Goal: Transaction & Acquisition: Purchase product/service

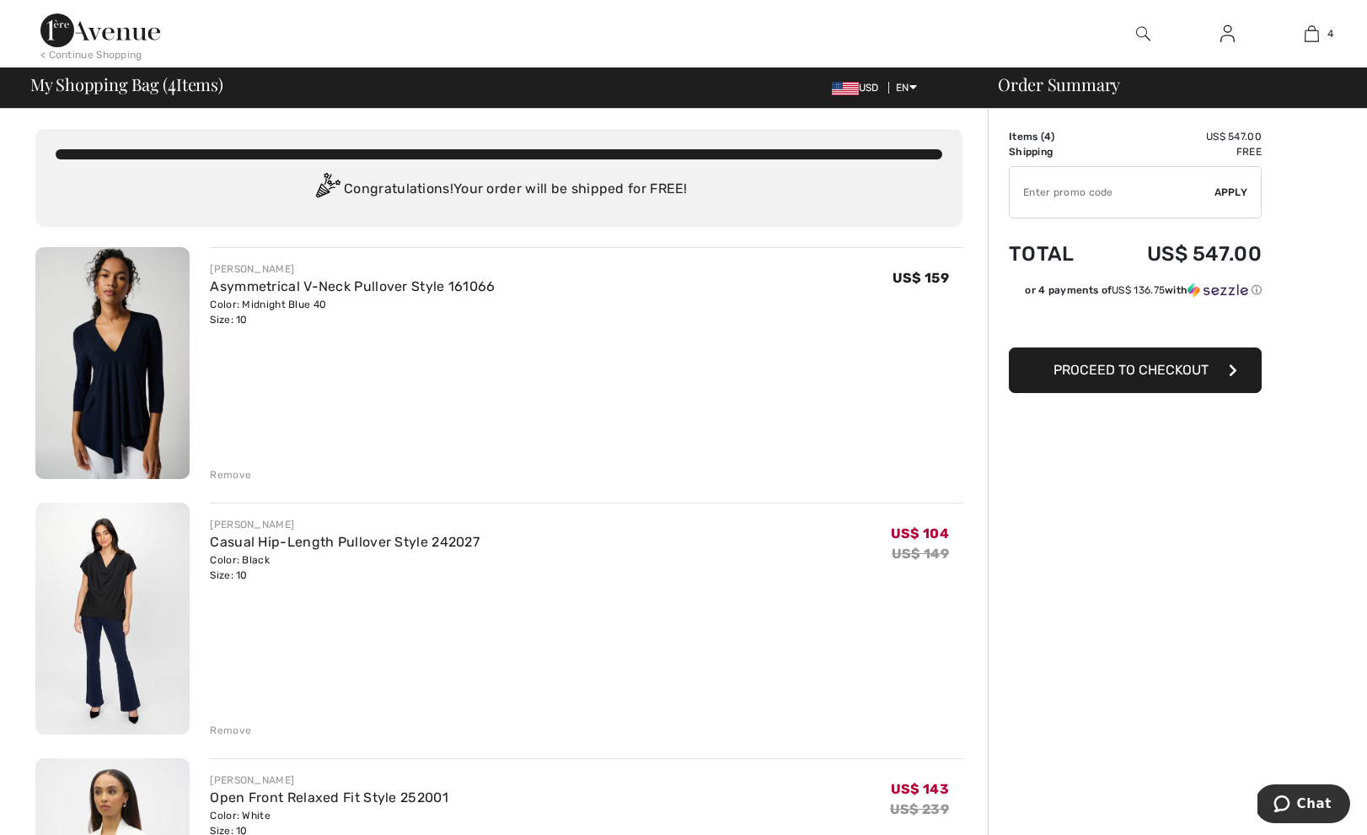
click at [1136, 199] on input "TEXT" at bounding box center [1112, 192] width 205 height 51
type input "NEW10"
click at [1233, 182] on div "✔ Apply Remove" at bounding box center [1135, 192] width 253 height 52
click at [1232, 189] on span "Apply" at bounding box center [1232, 192] width 34 height 15
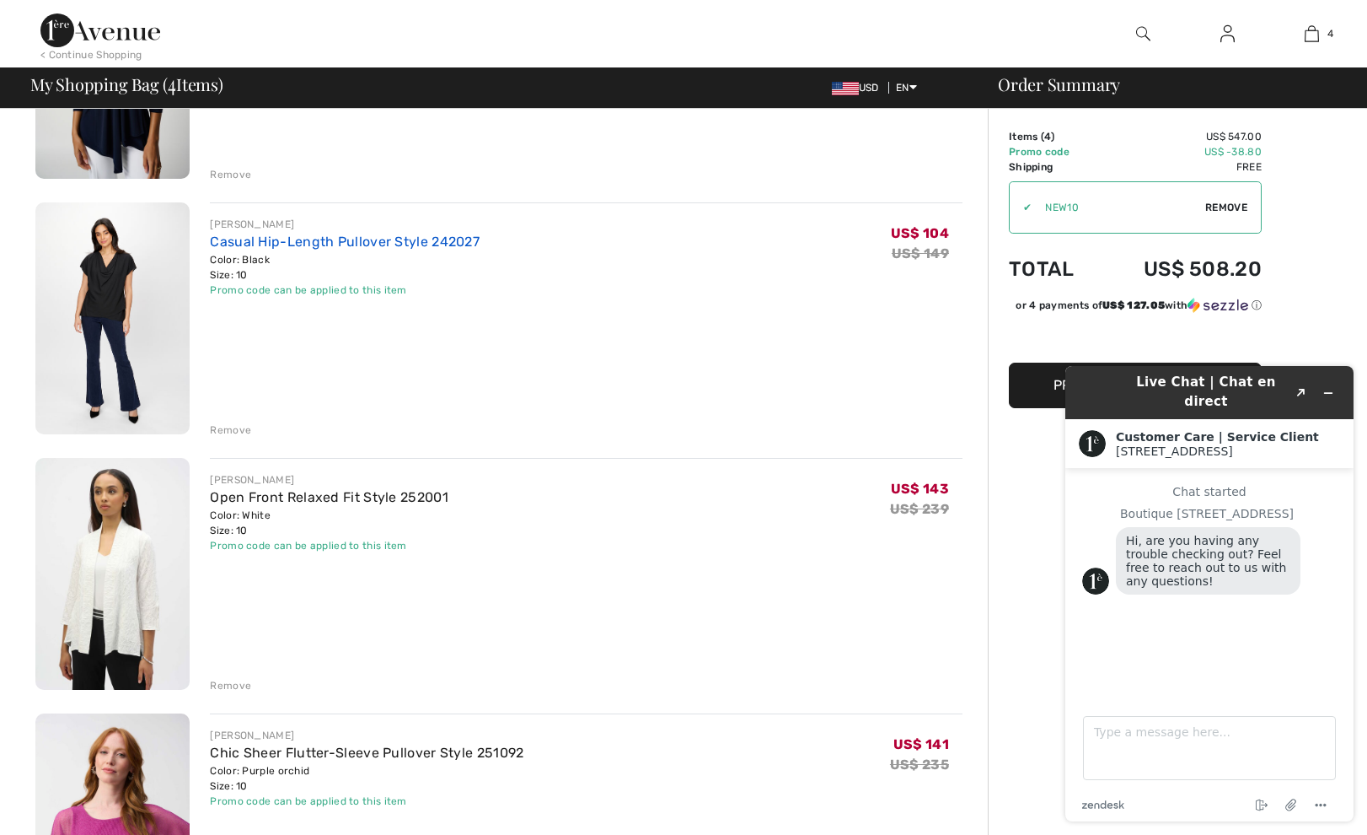
click at [378, 240] on link "Casual Hip-Length Pullover Style 242027" at bounding box center [345, 241] width 270 height 16
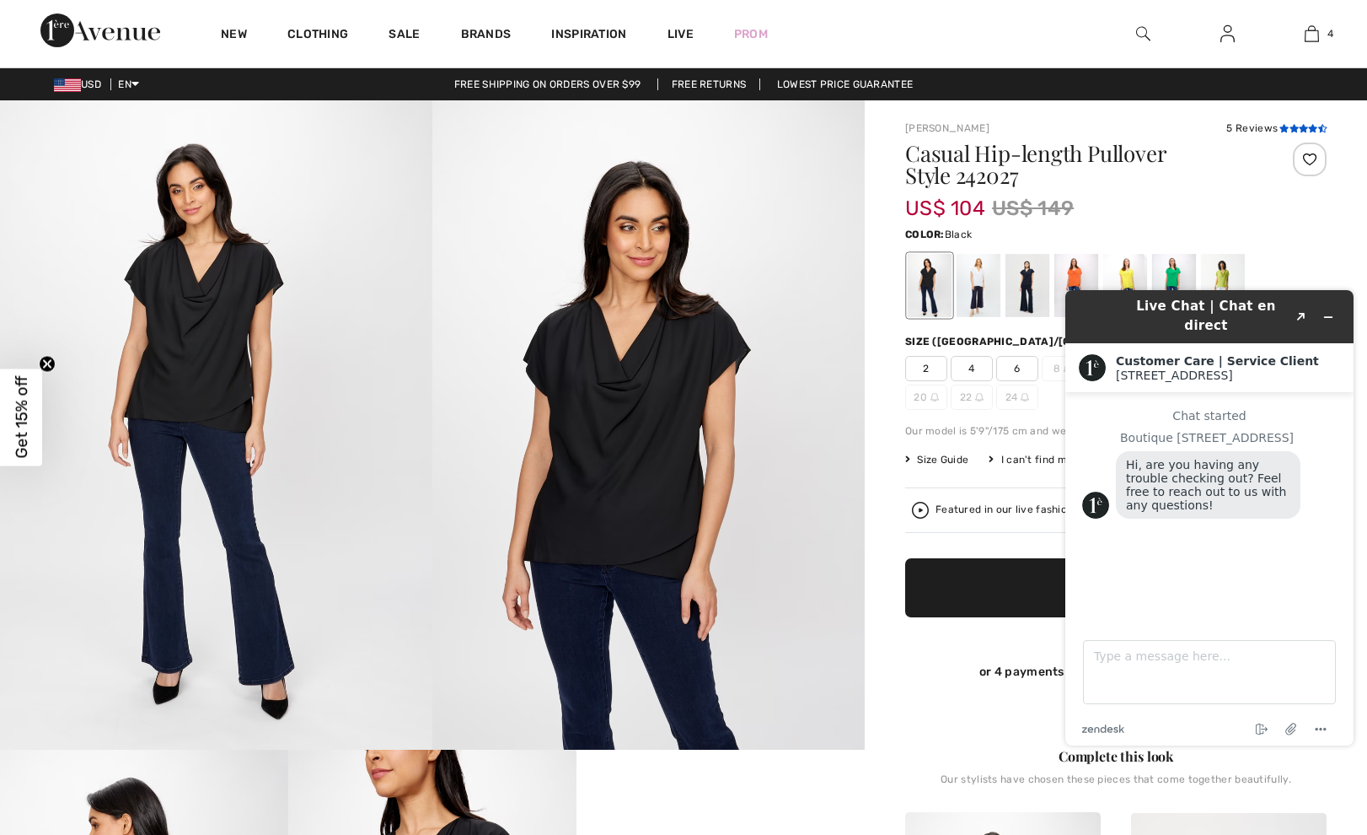
click at [1292, 129] on icon at bounding box center [1294, 128] width 9 height 8
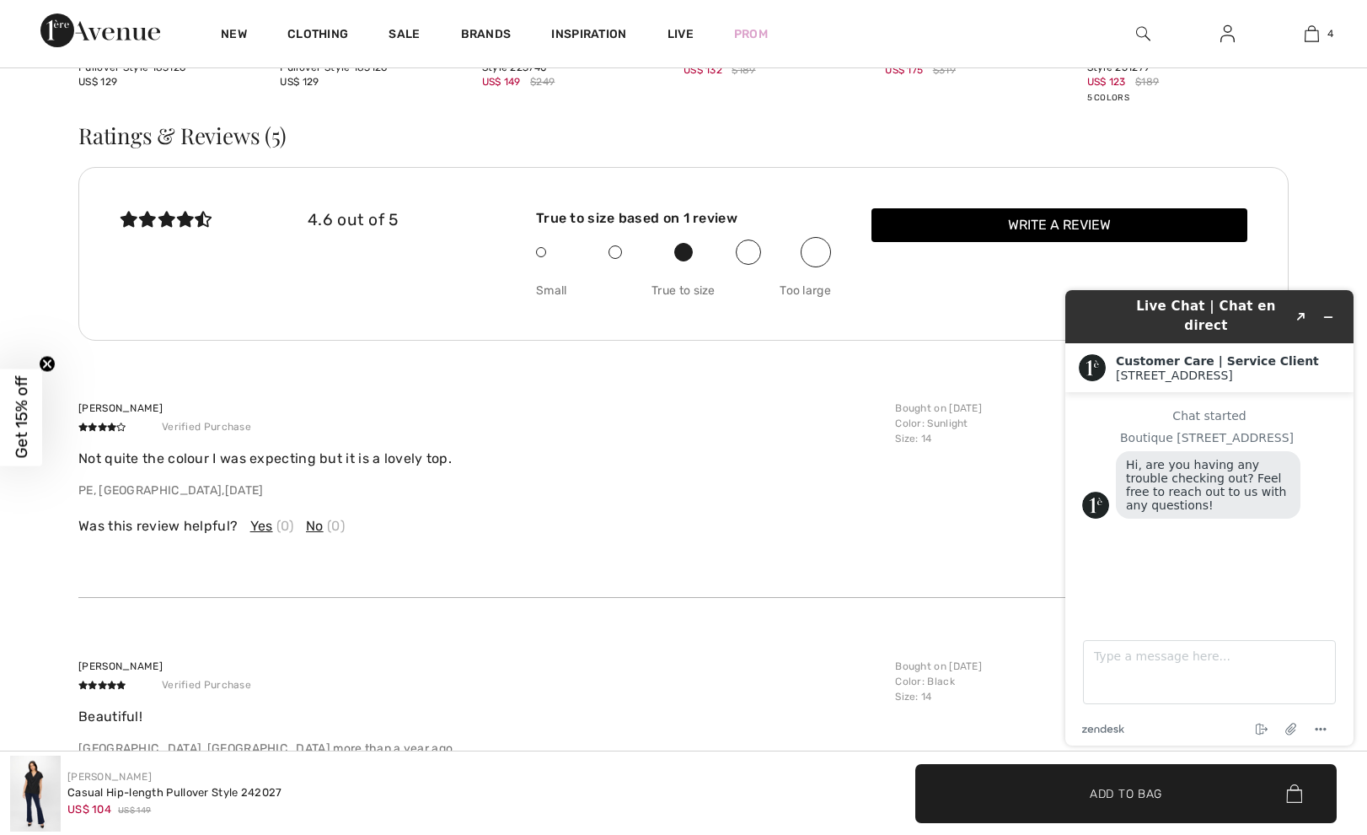
scroll to position [2704, 0]
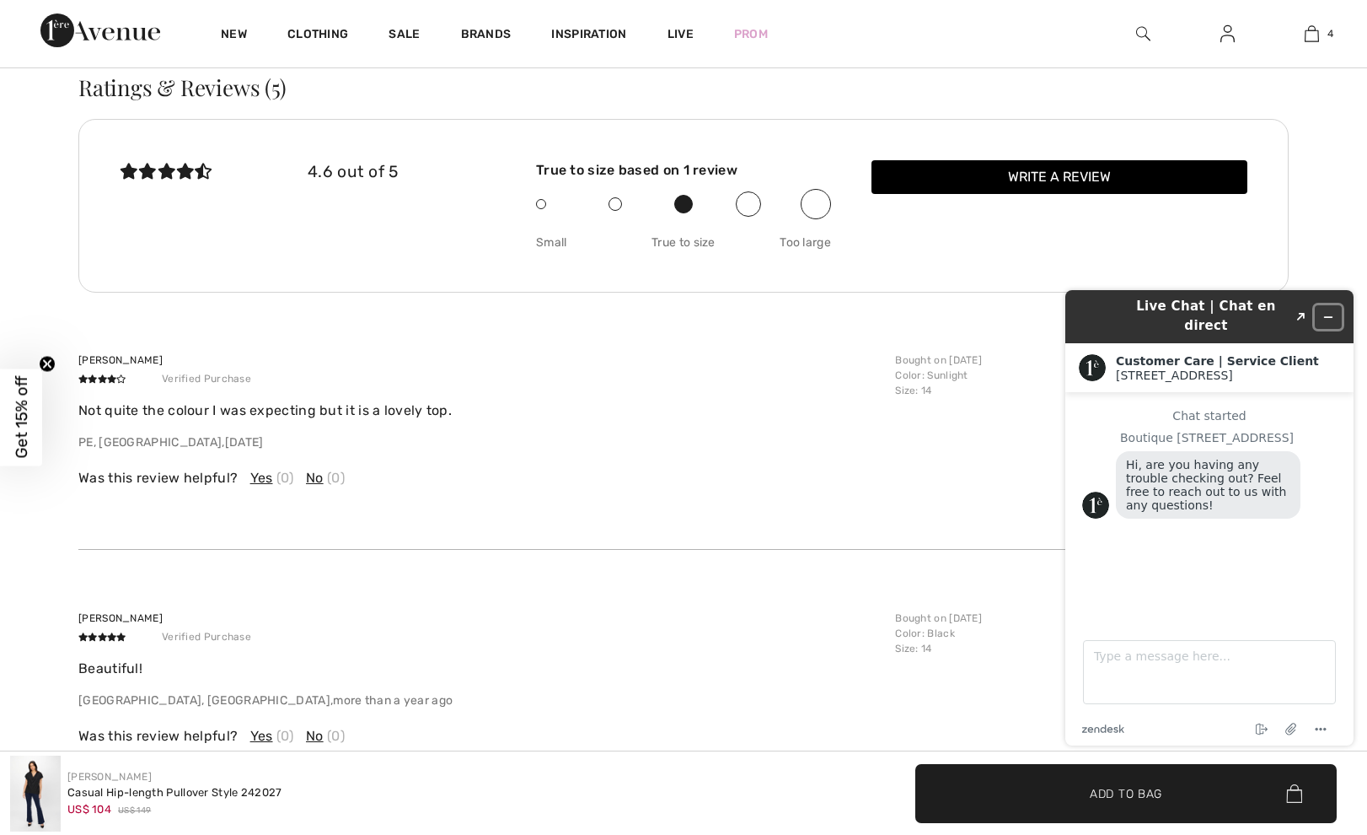
click at [1335, 307] on button "Minimize widget" at bounding box center [1328, 317] width 27 height 24
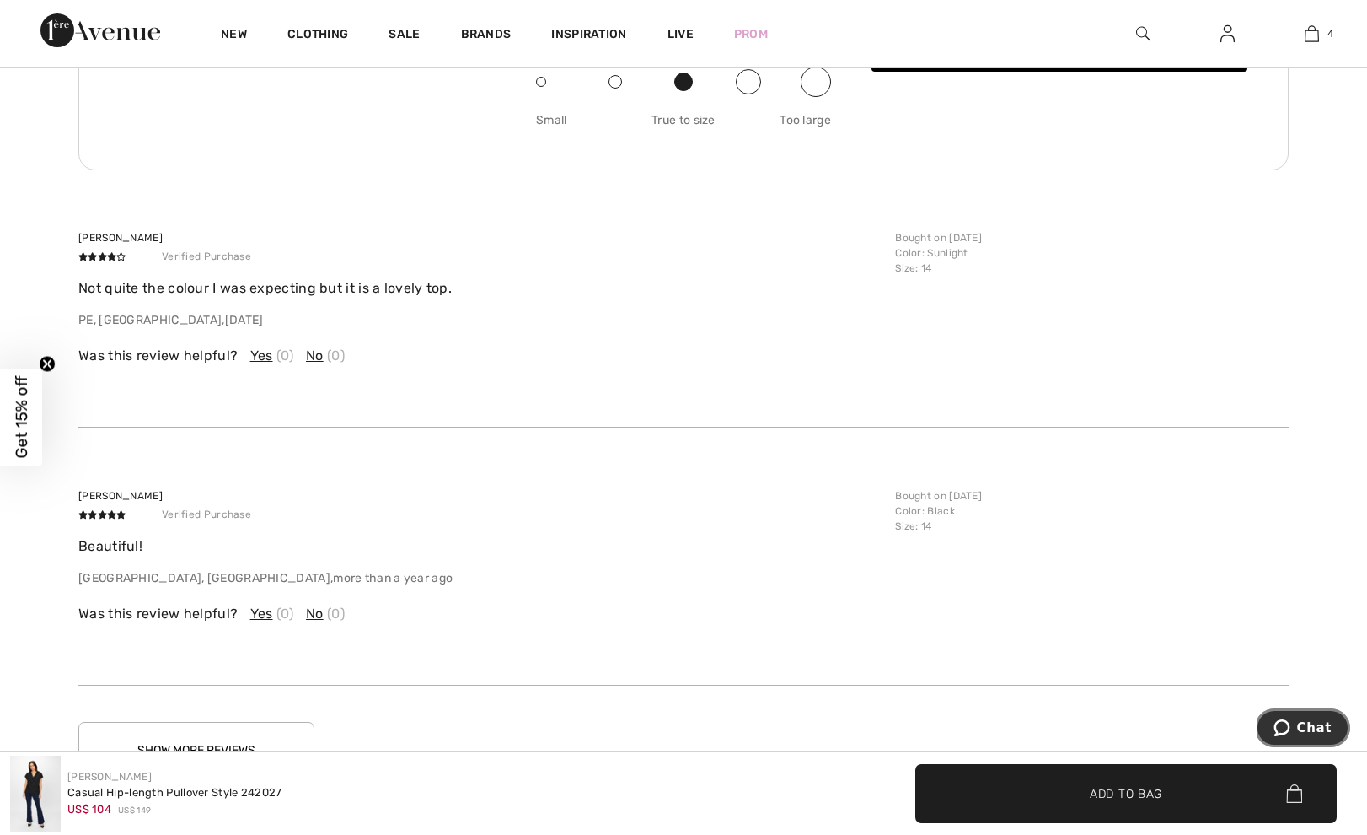
scroll to position [2740, 0]
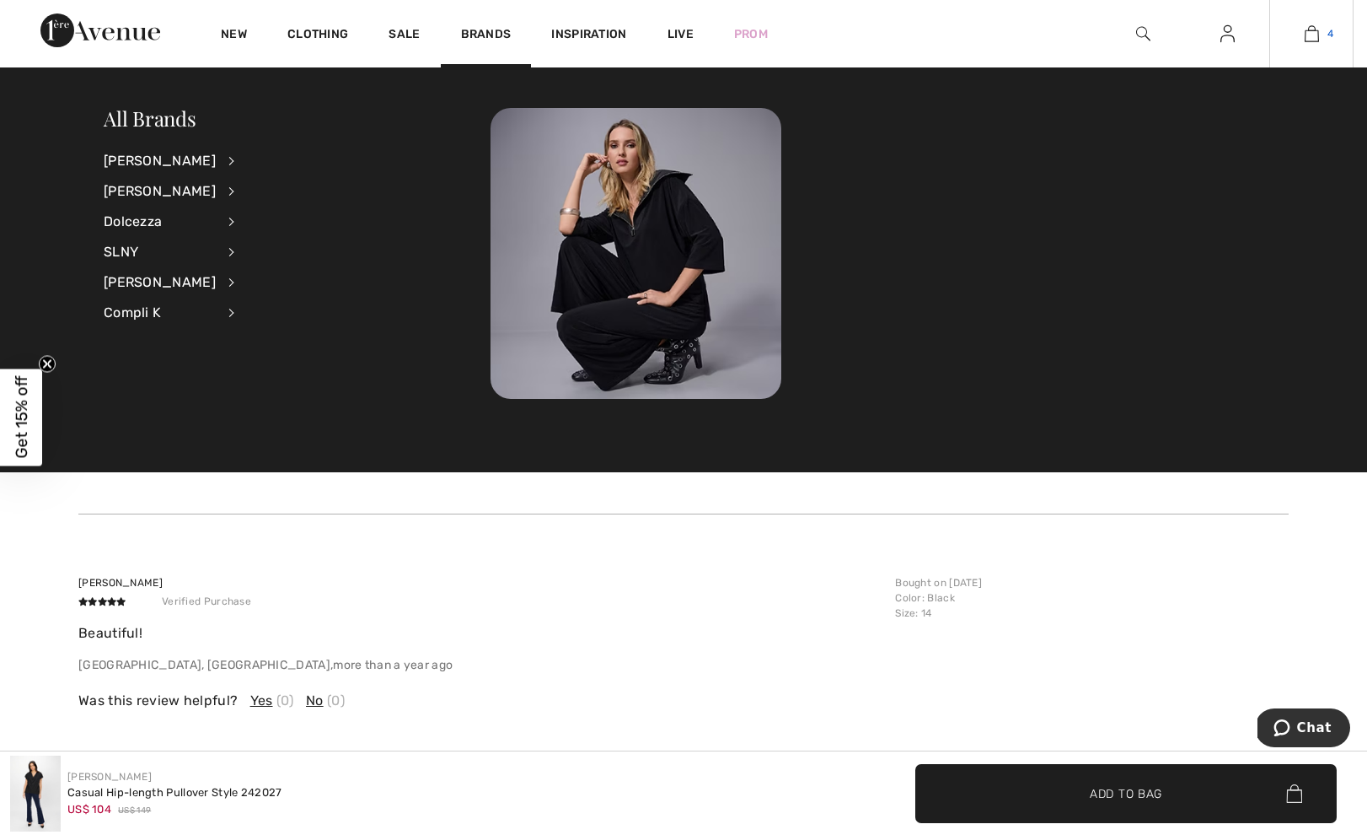
click at [1315, 28] on img at bounding box center [1312, 34] width 14 height 20
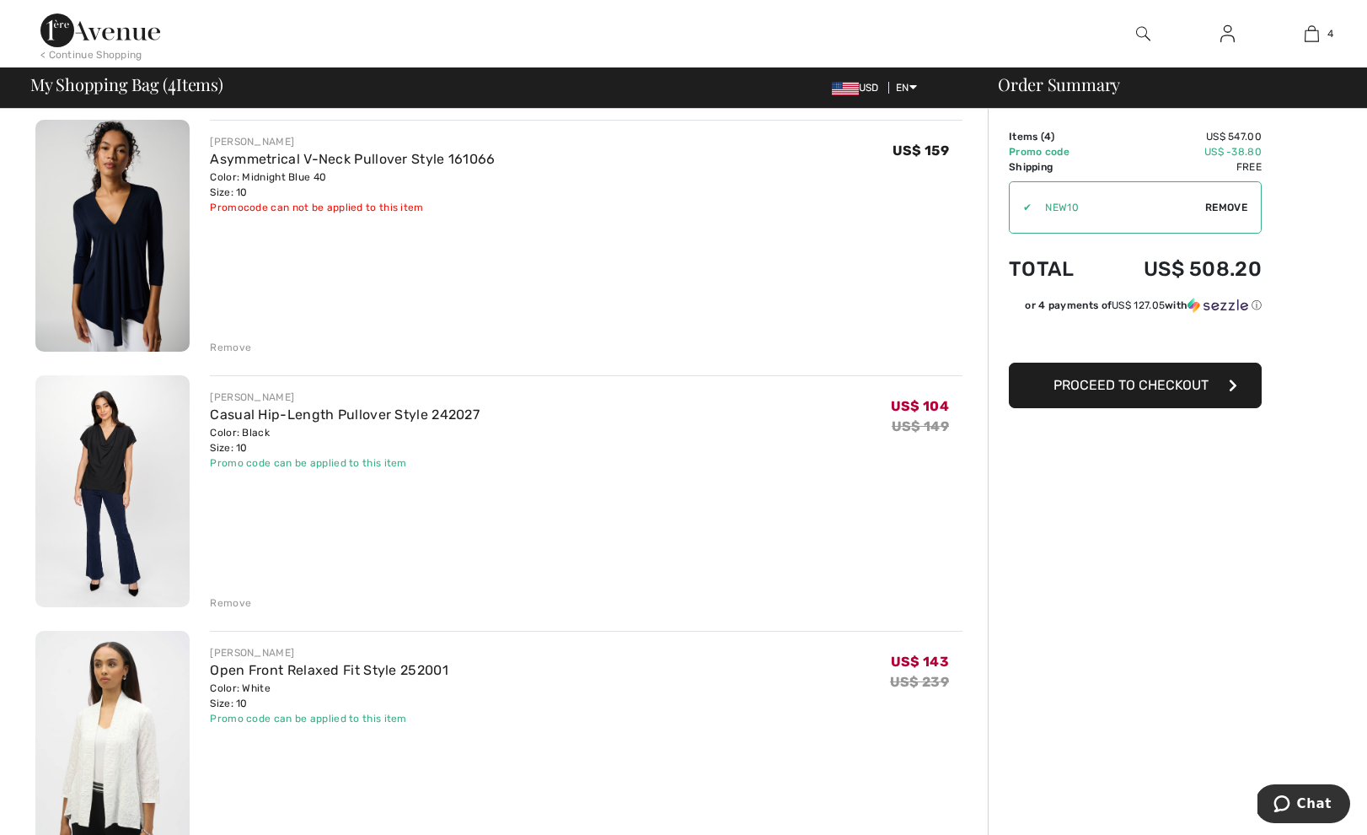
scroll to position [125, 0]
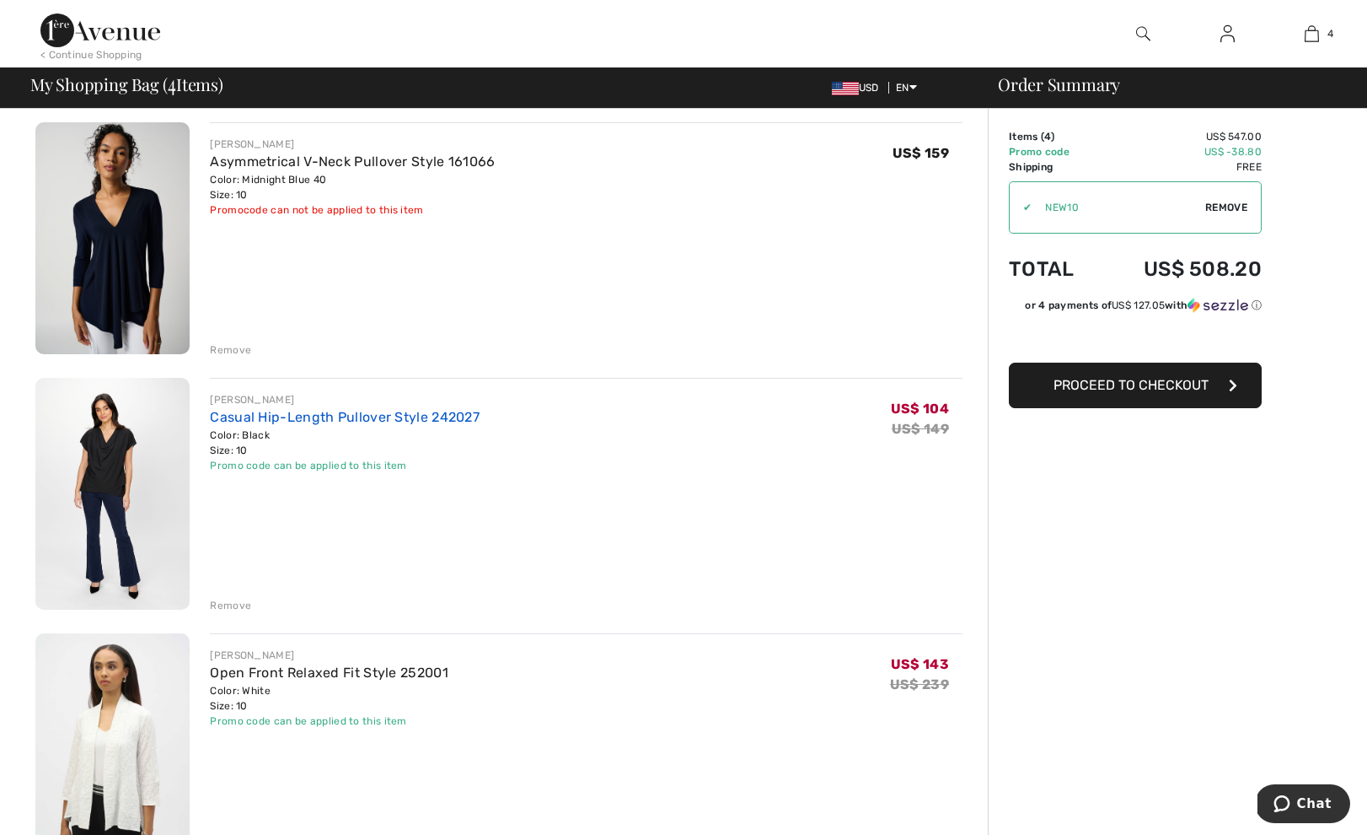
click at [276, 421] on link "Casual Hip-Length Pullover Style 242027" at bounding box center [345, 417] width 270 height 16
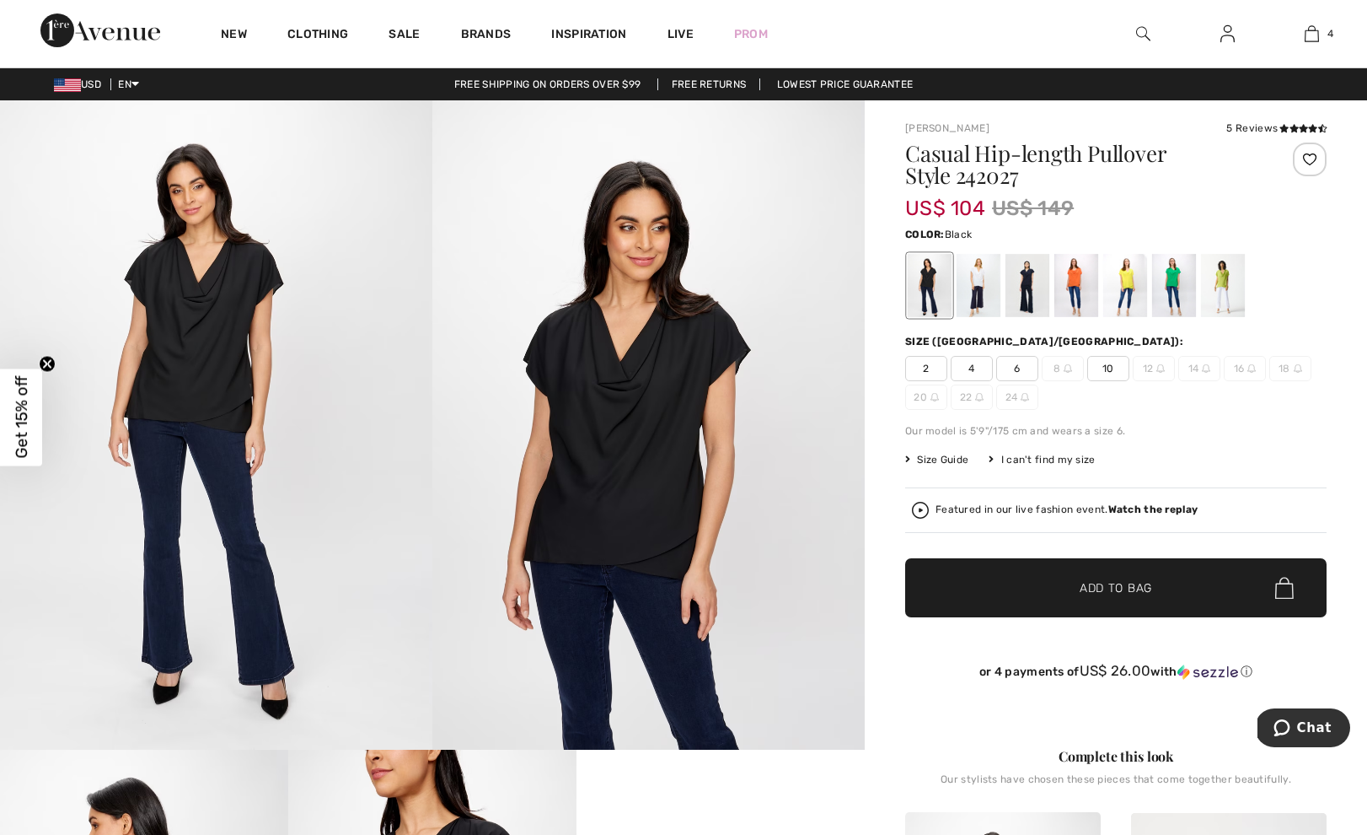
click at [641, 457] on img at bounding box center [648, 424] width 432 height 649
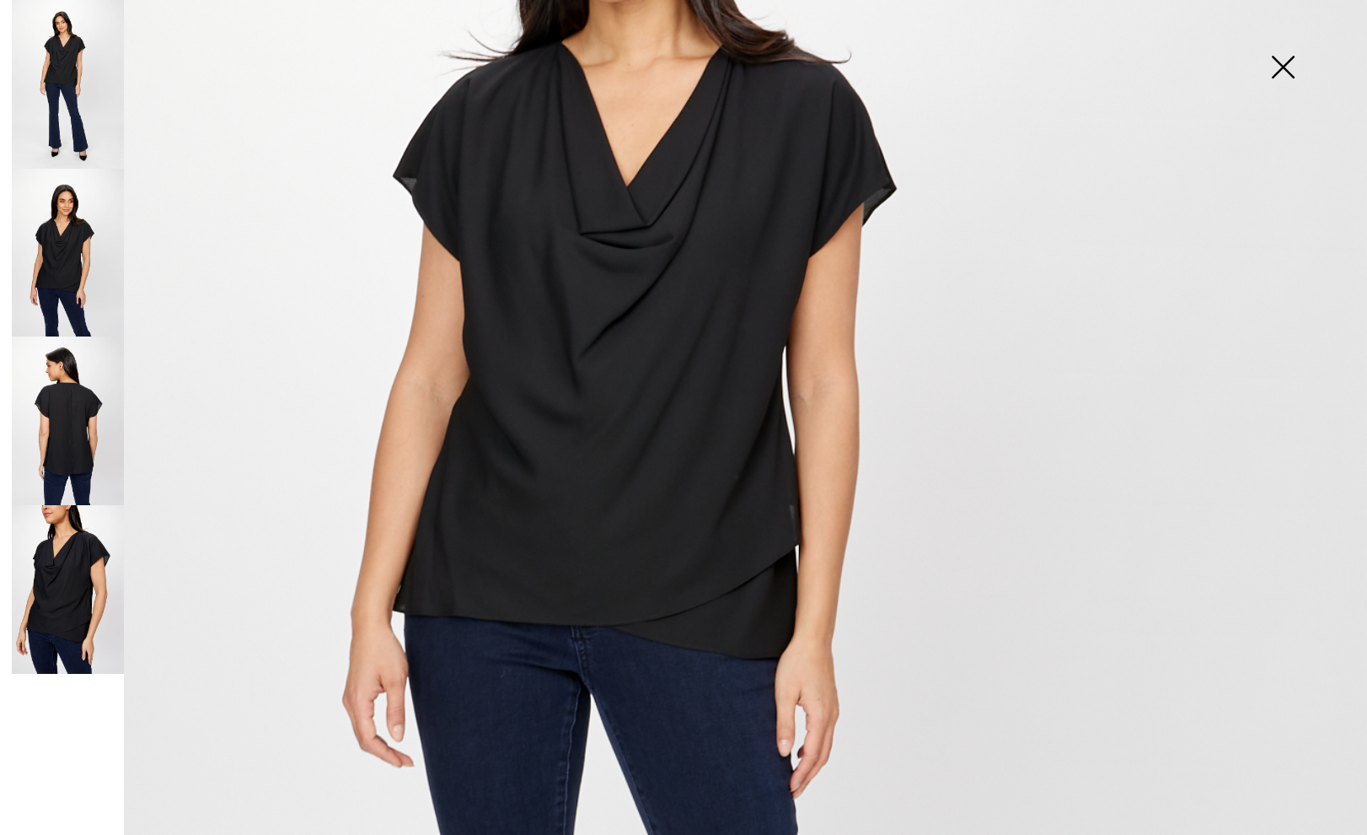
scroll to position [319, 0]
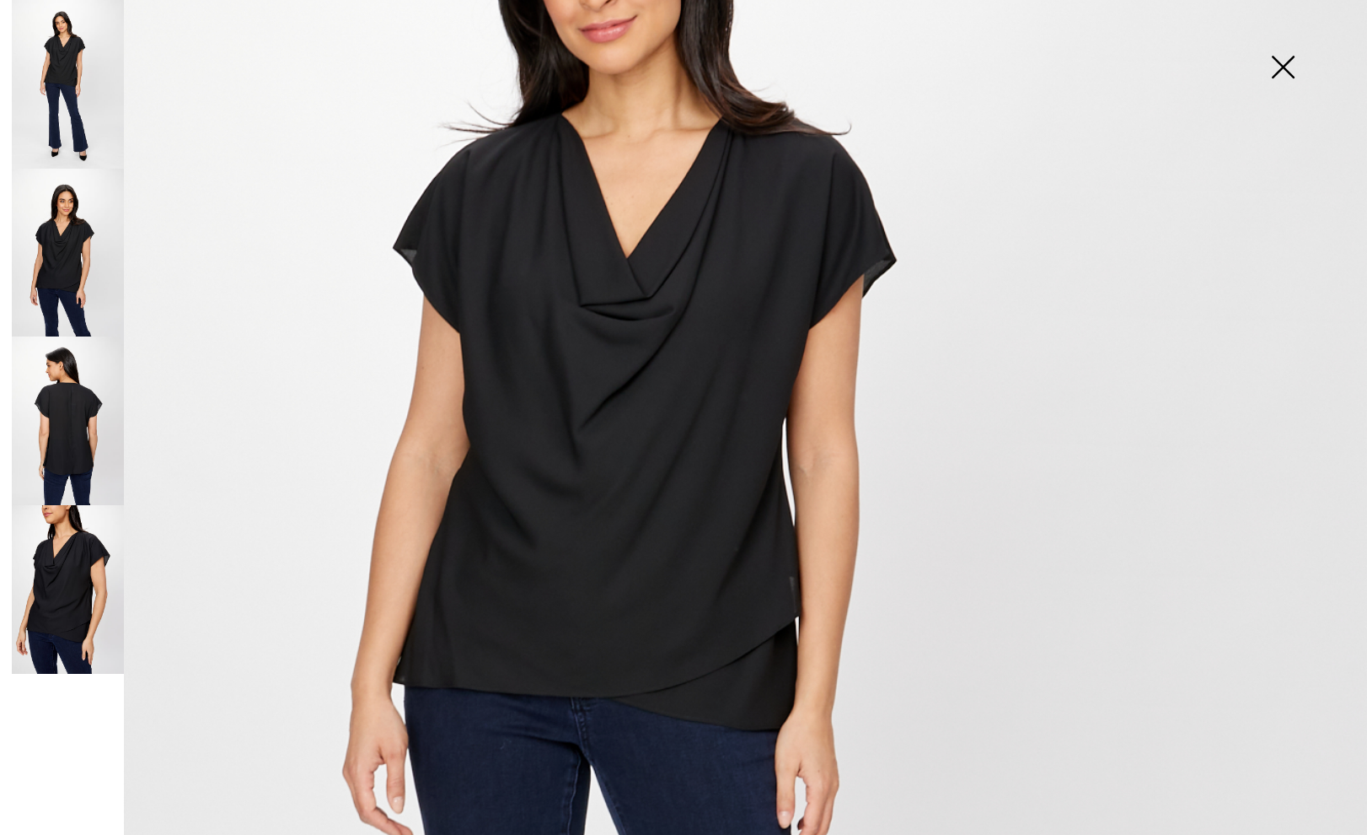
click at [1286, 67] on img at bounding box center [1283, 68] width 84 height 87
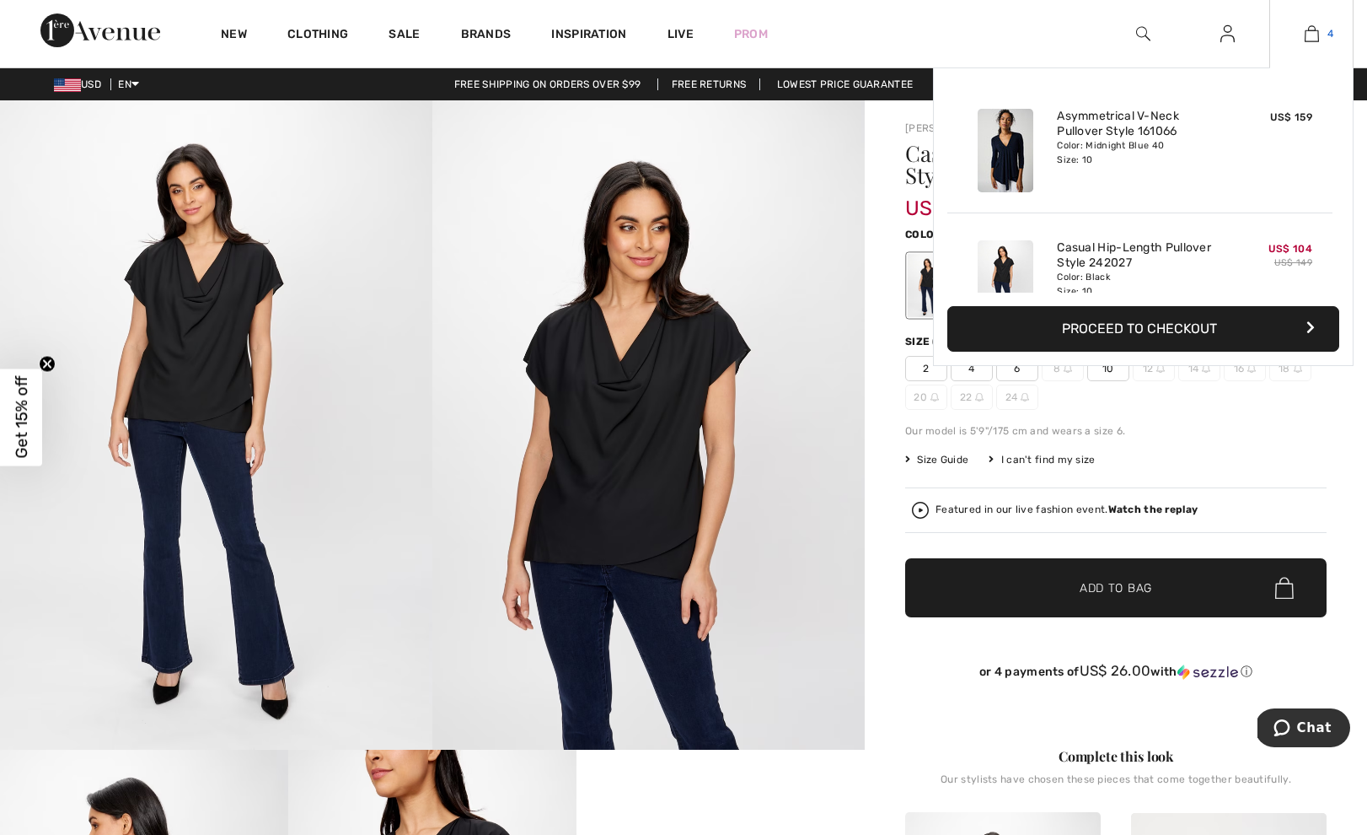
click at [1318, 32] on img at bounding box center [1312, 34] width 14 height 20
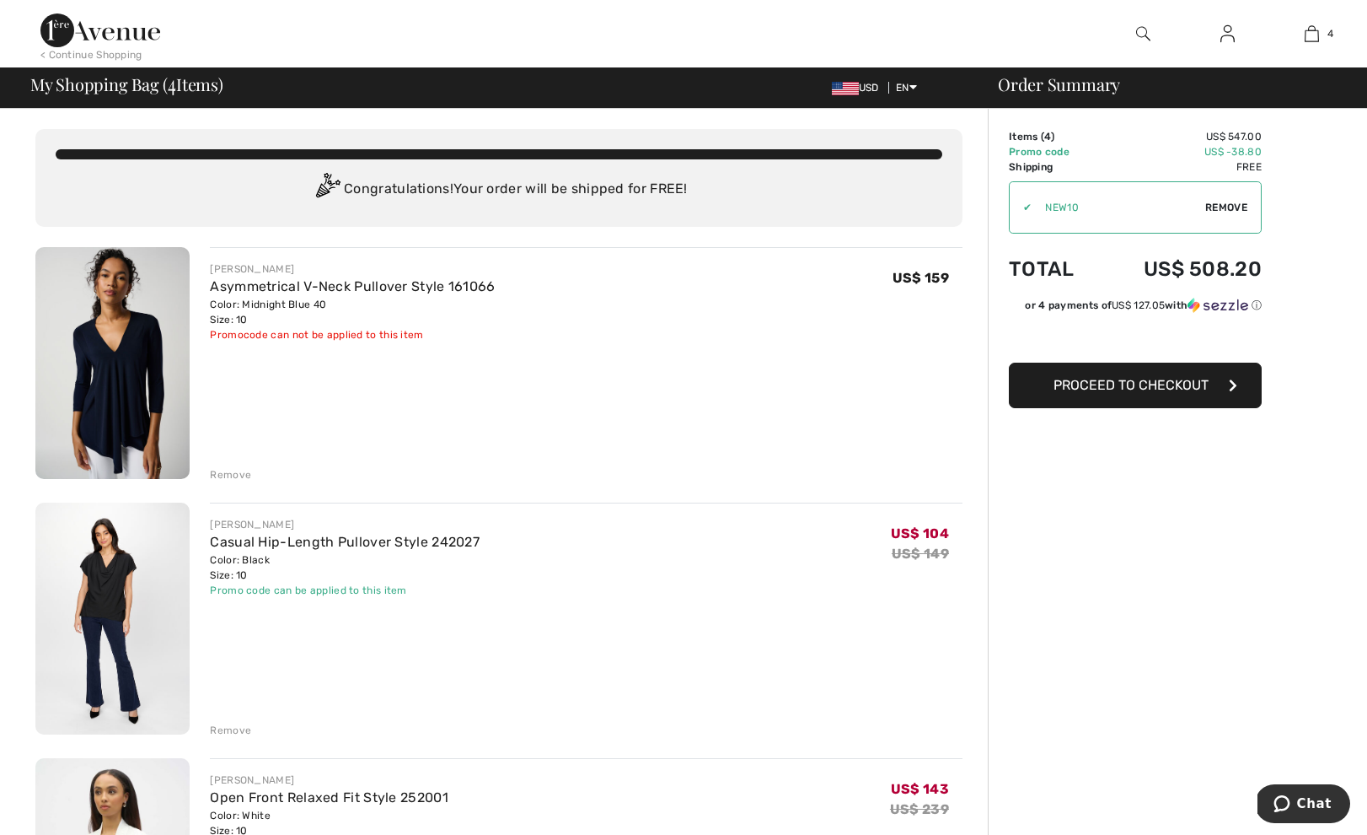
click at [1158, 382] on span "Proceed to Checkout" at bounding box center [1131, 385] width 155 height 16
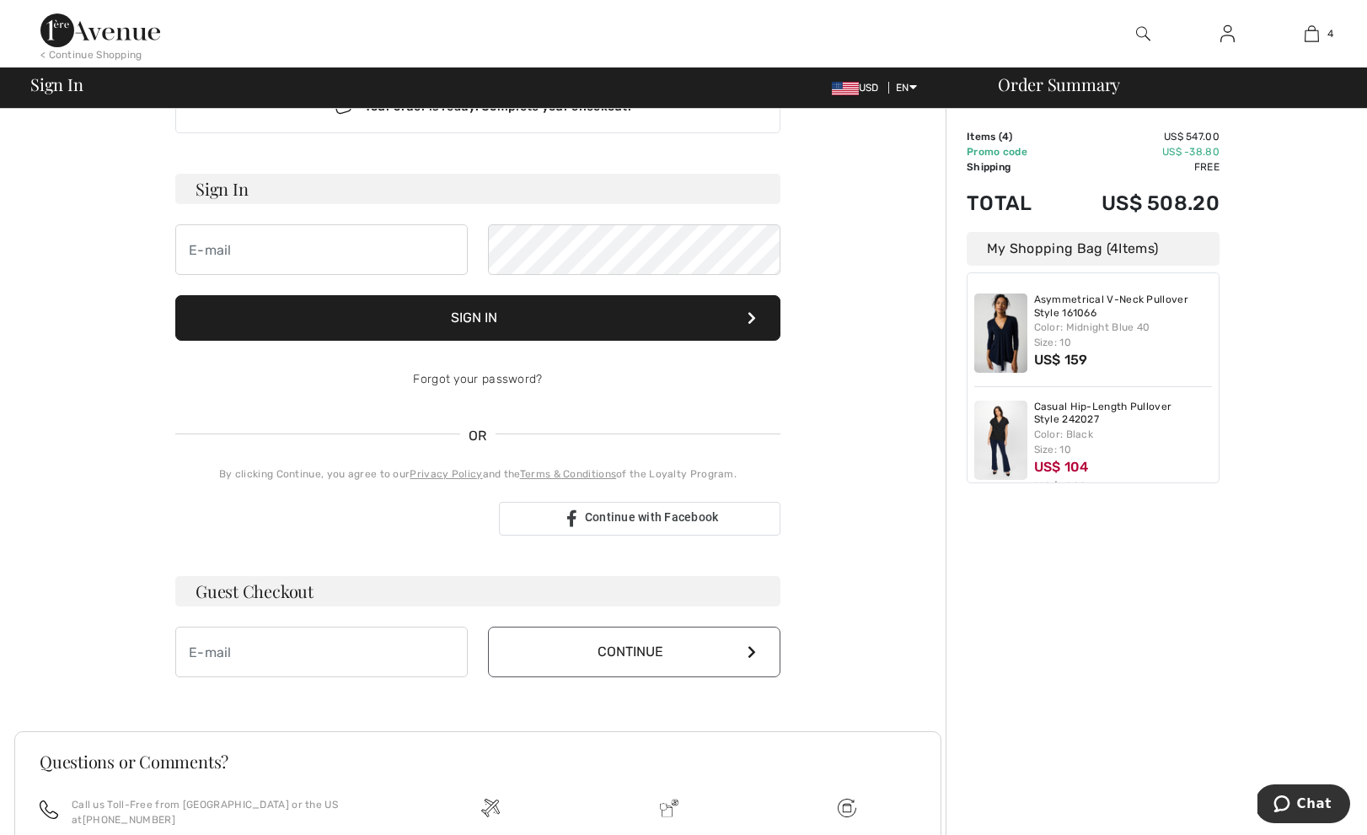
scroll to position [80, 0]
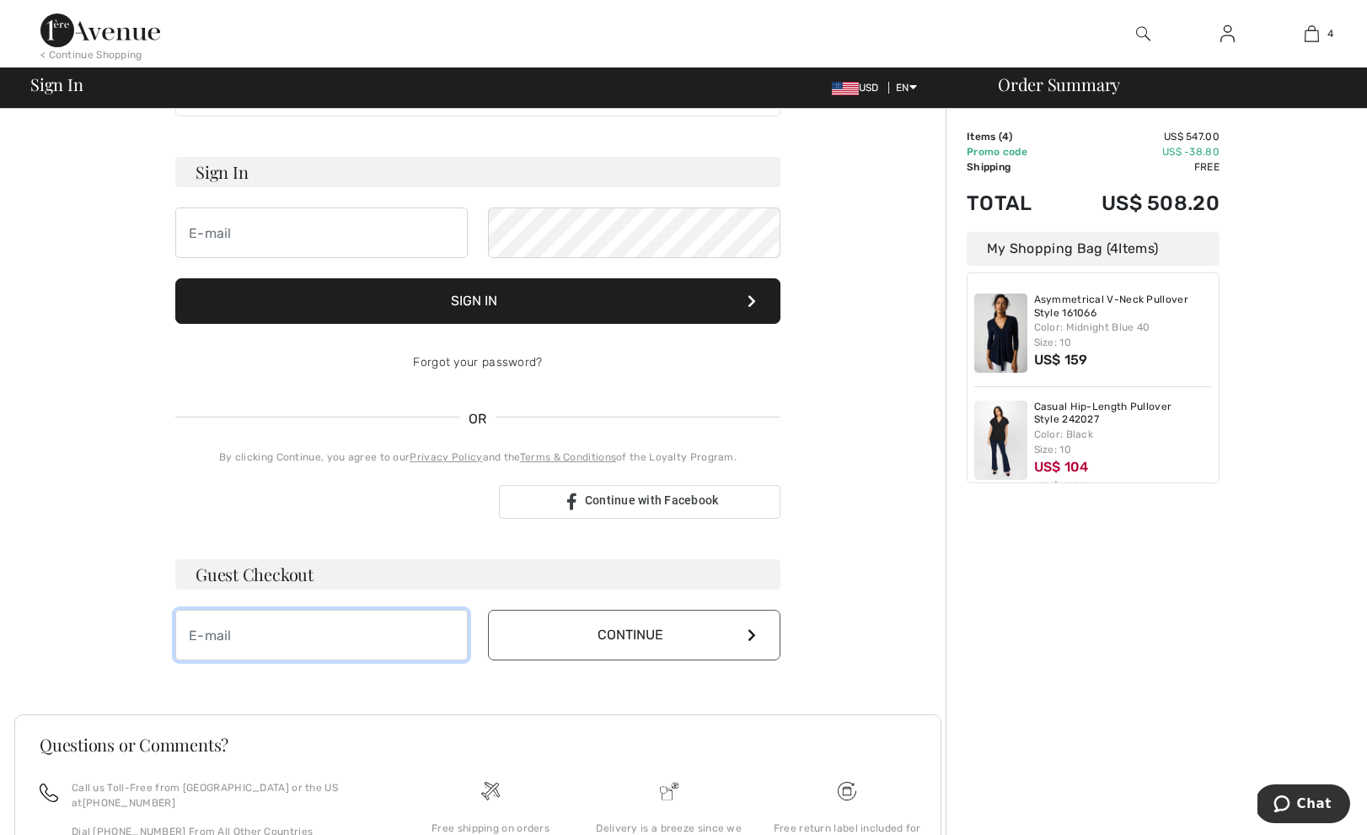
click at [416, 640] on input "email" at bounding box center [321, 634] width 293 height 51
type input "[EMAIL_ADDRESS][DOMAIN_NAME]"
click at [755, 632] on icon at bounding box center [752, 634] width 8 height 13
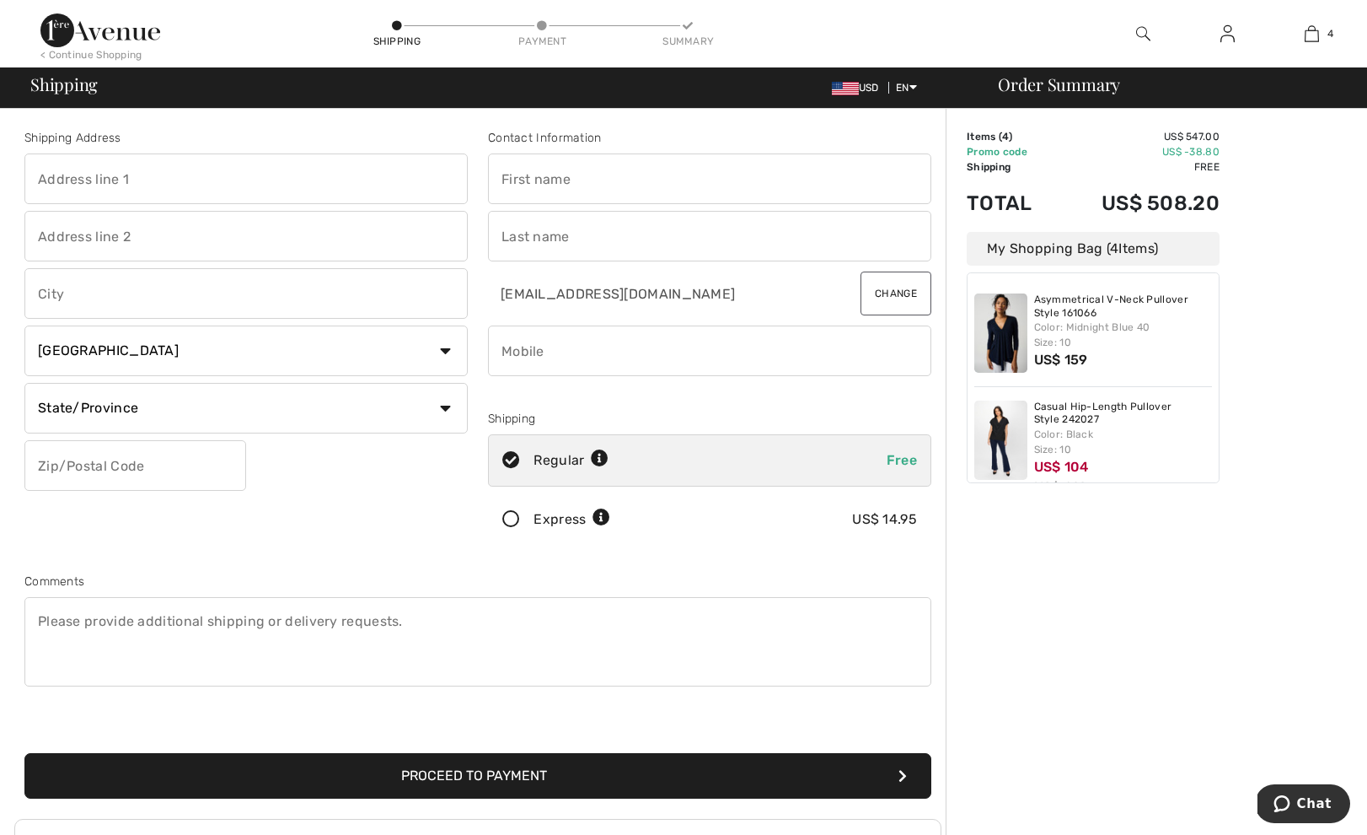
click at [344, 185] on input "text" at bounding box center [245, 178] width 443 height 51
type input "[STREET_ADDRESS]"
type input "PHILADELPHIA"
select select "US"
select select "PA"
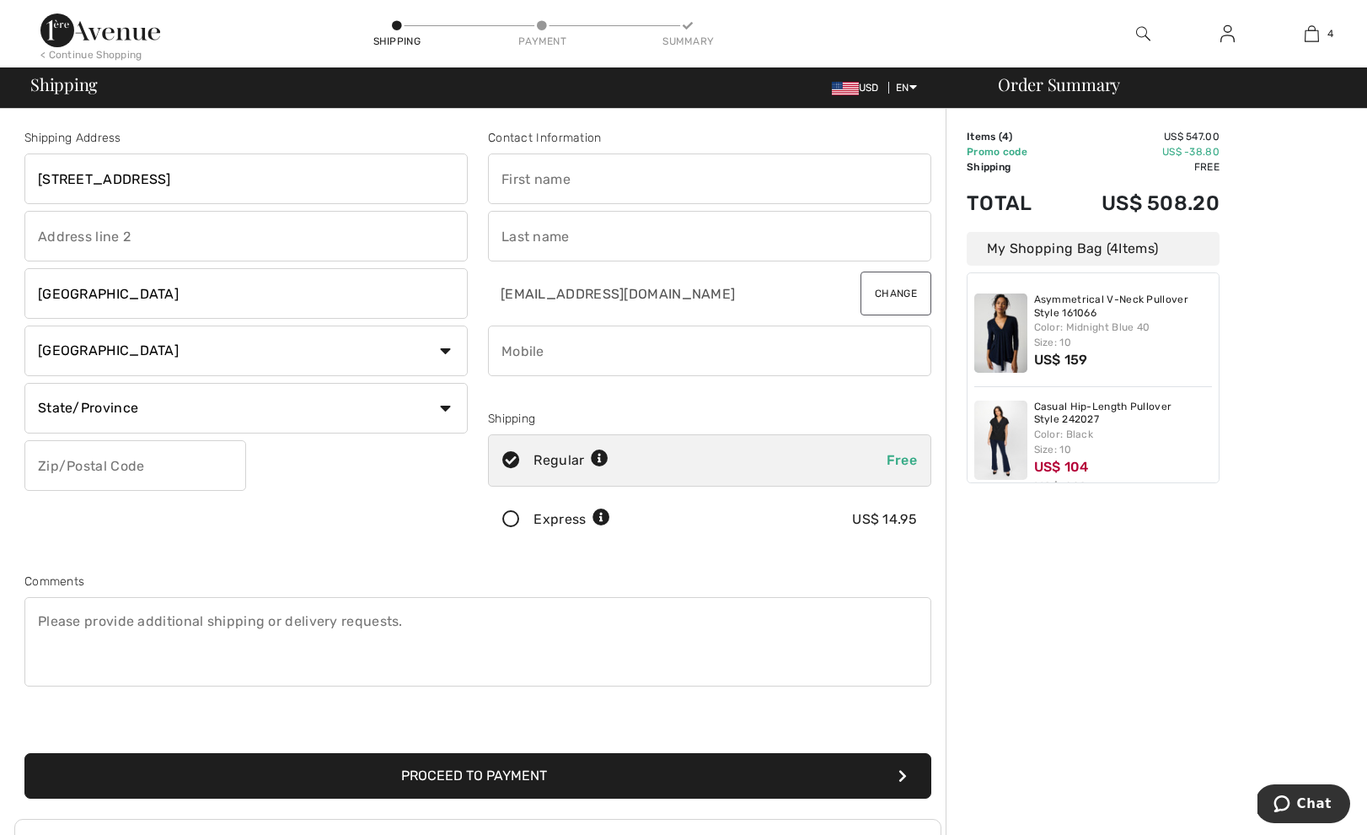
type input "19128"
type input "Elisabet"
type input "Varga"
type input "2157604562"
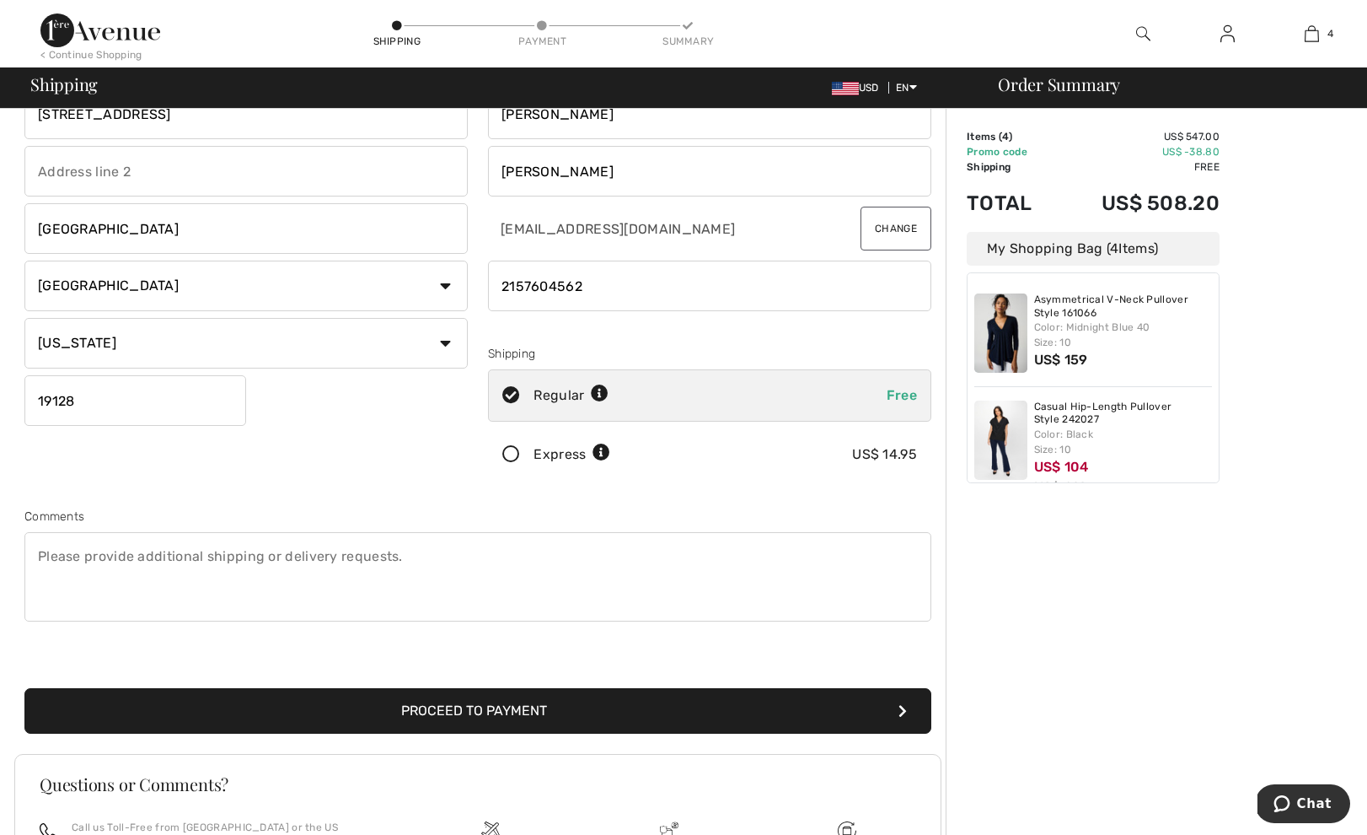
scroll to position [97, 0]
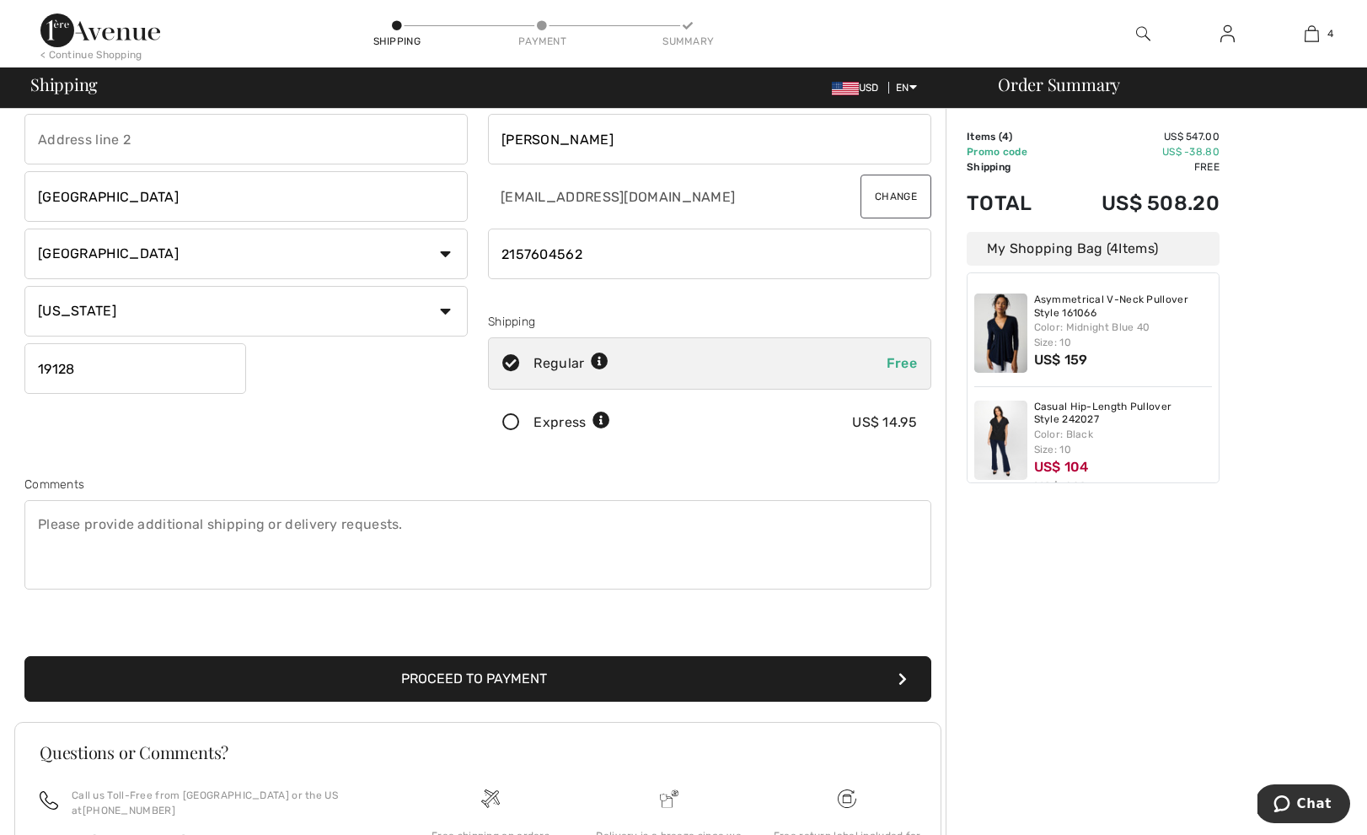
click at [836, 669] on button "Proceed to Payment" at bounding box center [477, 679] width 907 height 46
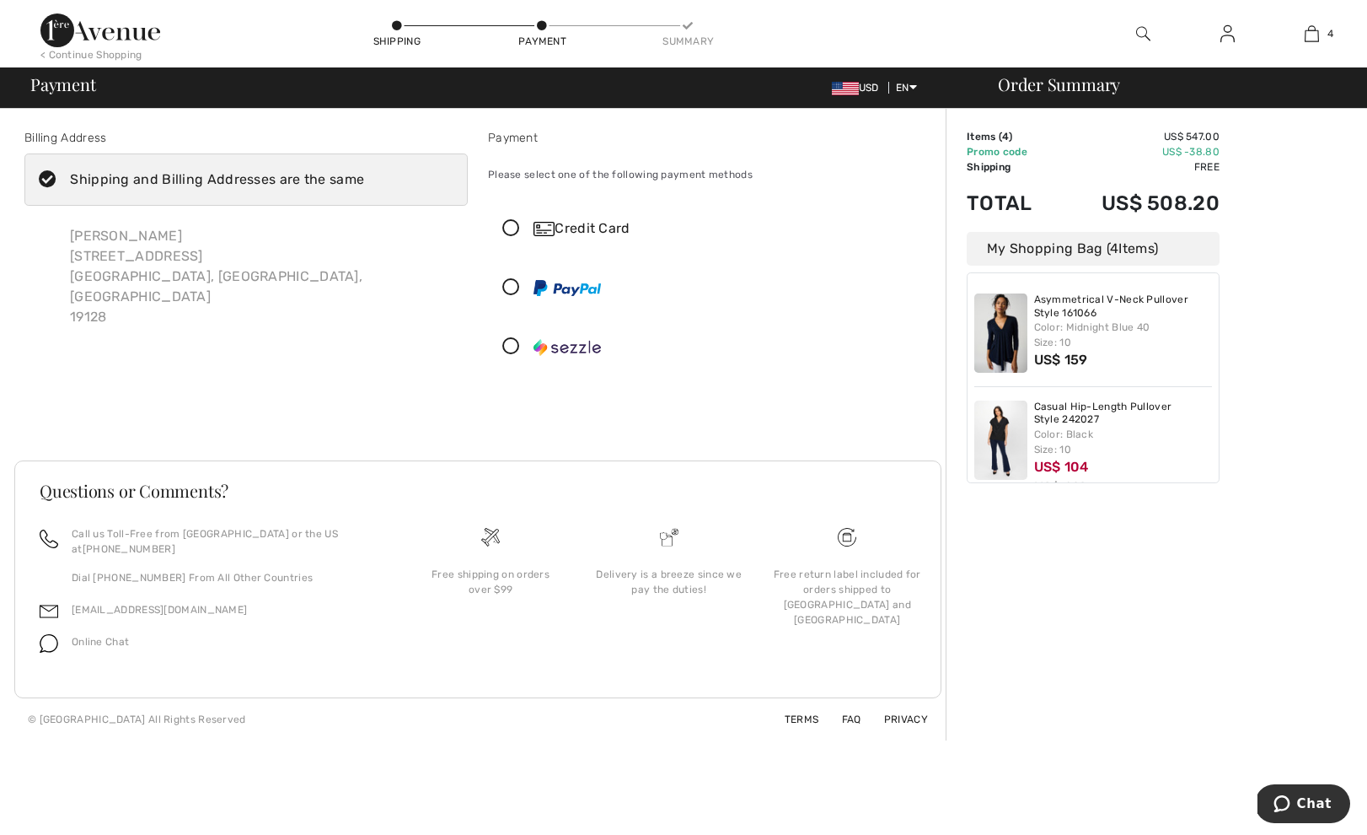
click at [512, 228] on icon at bounding box center [511, 229] width 45 height 18
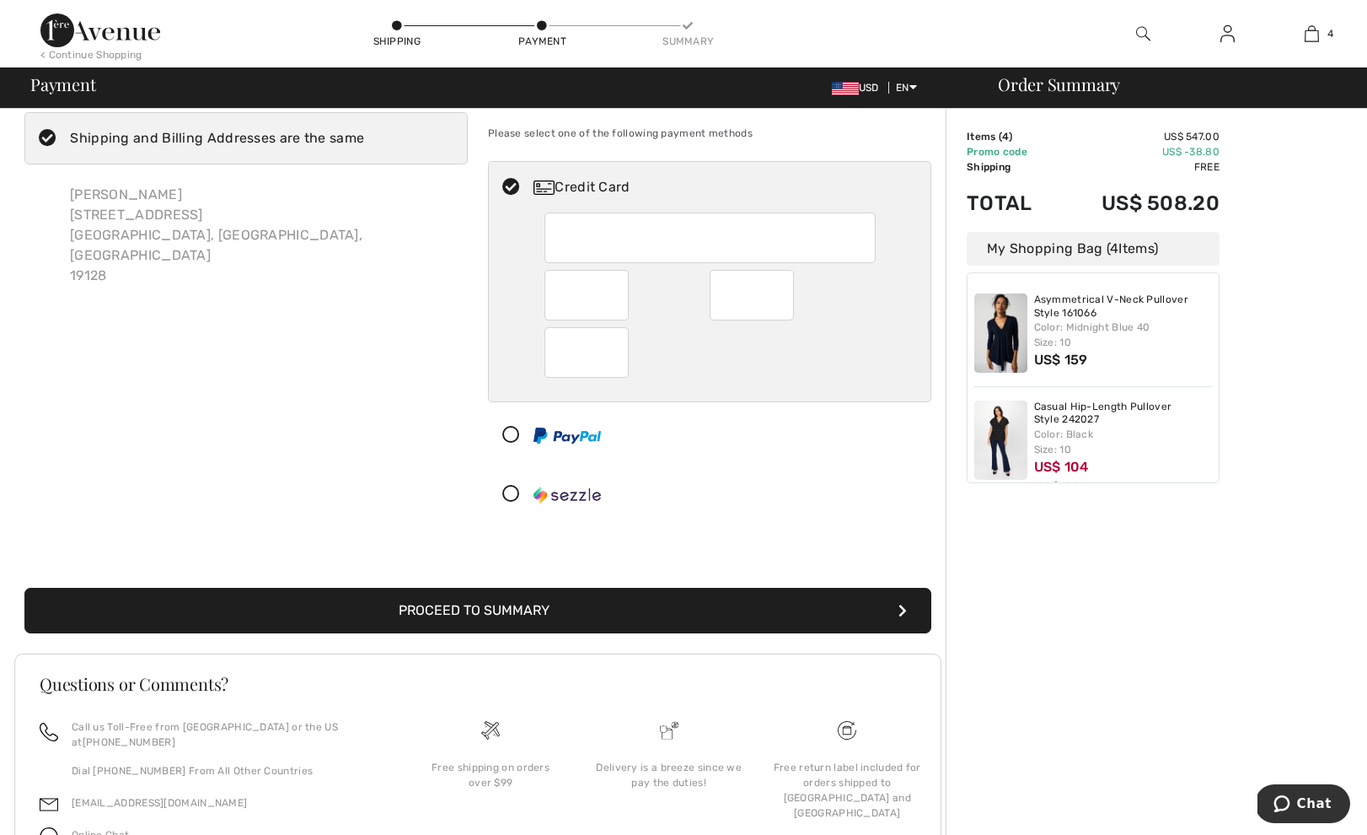
scroll to position [125, 0]
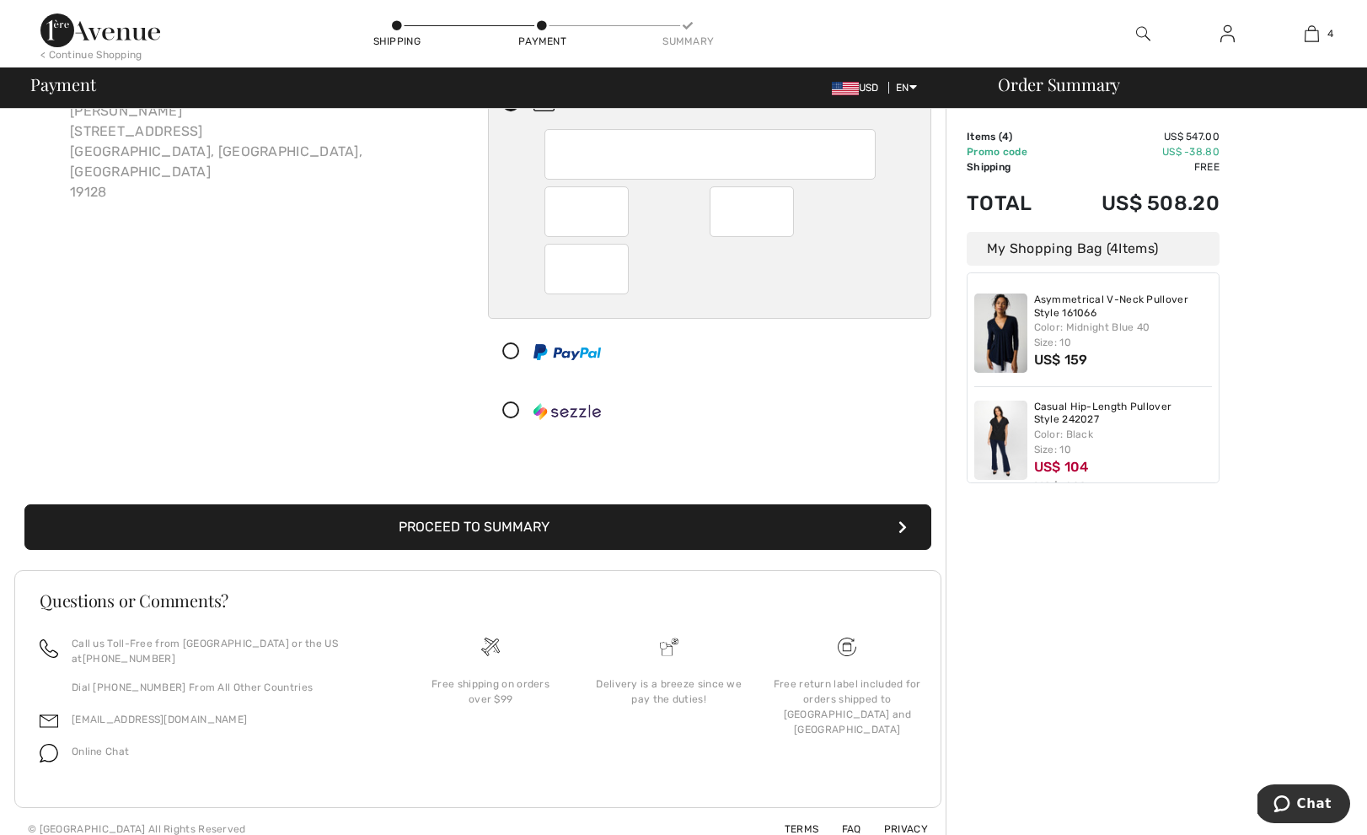
click at [557, 527] on button "Proceed to Summary" at bounding box center [477, 527] width 907 height 46
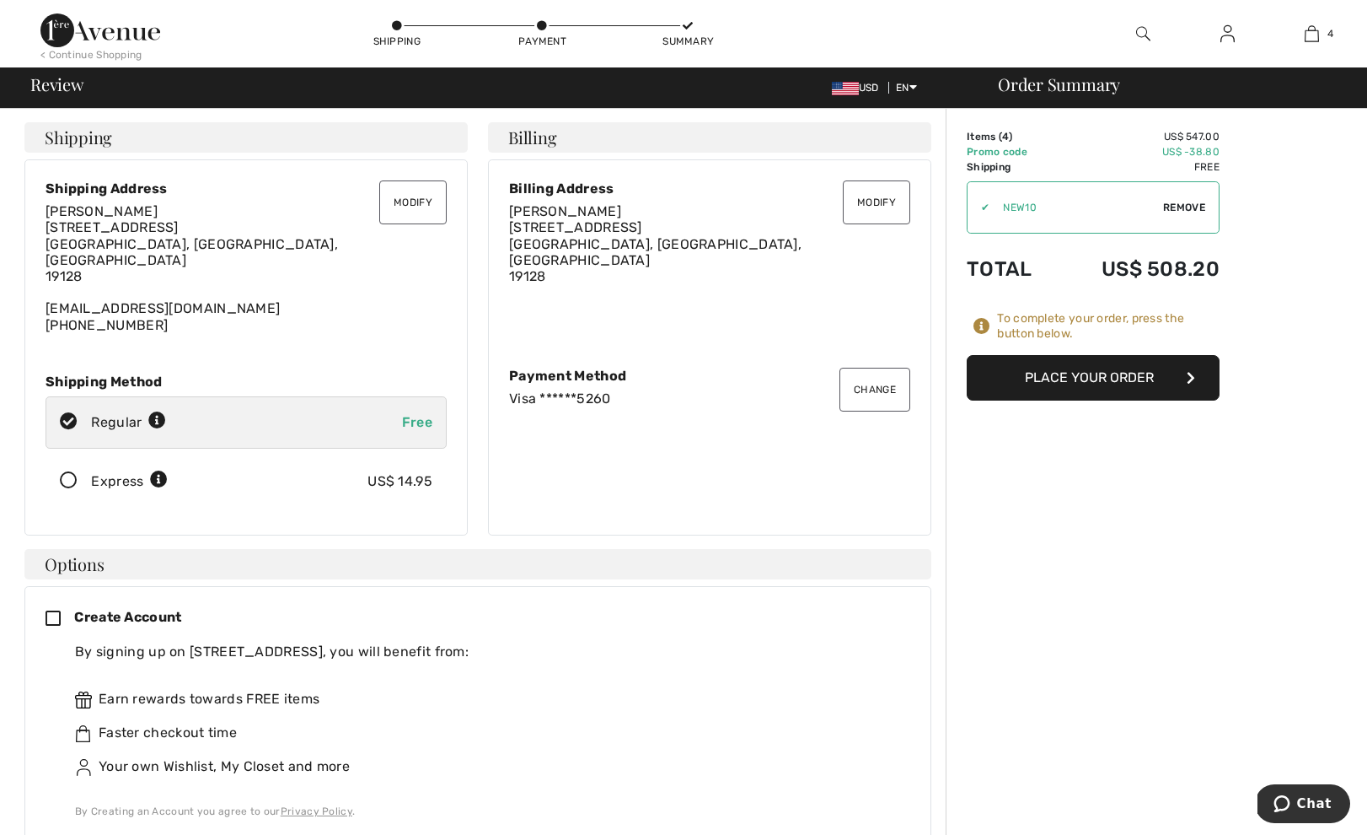
click at [1126, 382] on button "Place Your Order" at bounding box center [1093, 378] width 253 height 46
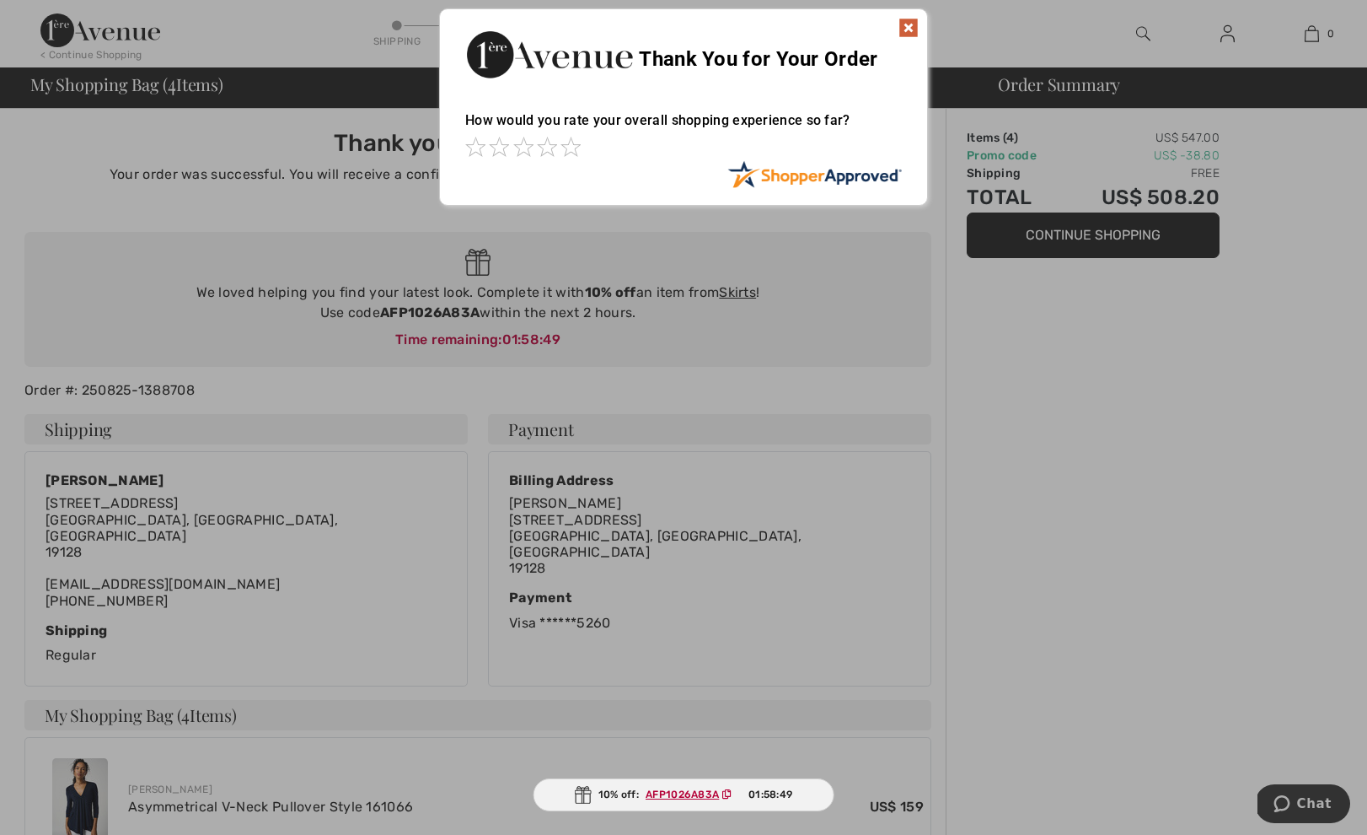
click at [914, 28] on img at bounding box center [909, 28] width 20 height 20
